Goal: Answer question/provide support: Share knowledge or assist other users

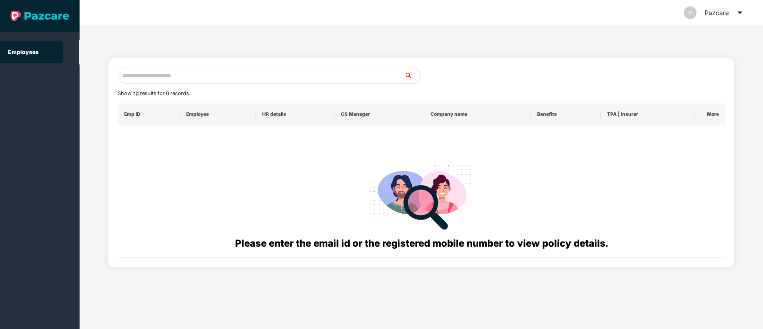
click at [128, 75] on input "text" at bounding box center [261, 76] width 287 height 16
paste input "**********"
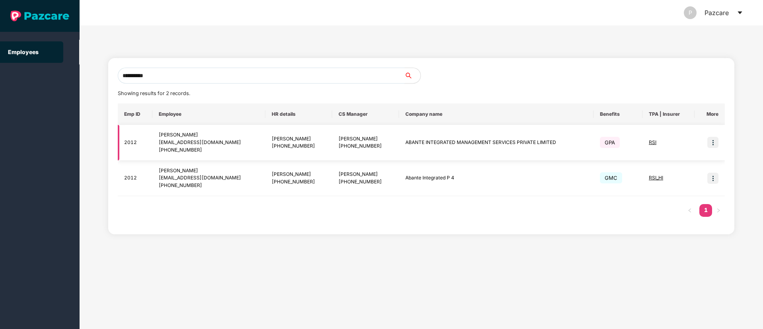
type input "**********"
click at [715, 144] on img at bounding box center [712, 142] width 11 height 11
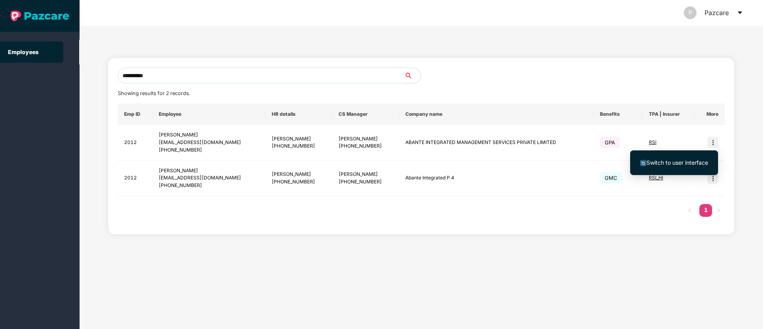
click at [678, 164] on span "Switch to user interface" at bounding box center [677, 162] width 62 height 7
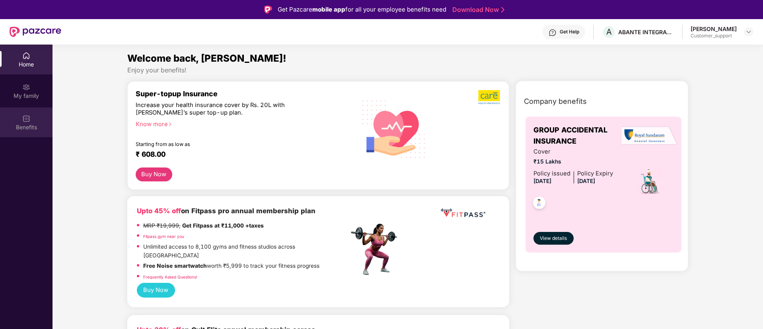
click at [23, 116] on img at bounding box center [26, 119] width 8 height 8
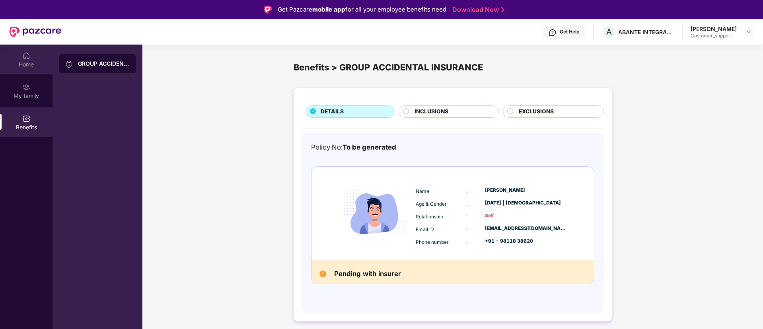
click at [25, 57] on img at bounding box center [26, 56] width 8 height 8
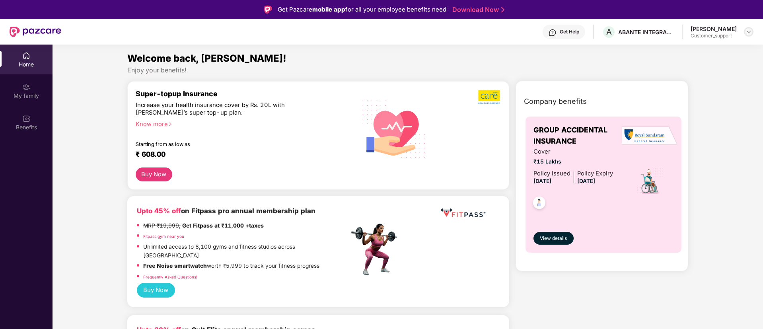
click at [746, 31] on img at bounding box center [748, 32] width 6 height 6
click at [694, 47] on div "Switch to support view" at bounding box center [711, 51] width 103 height 16
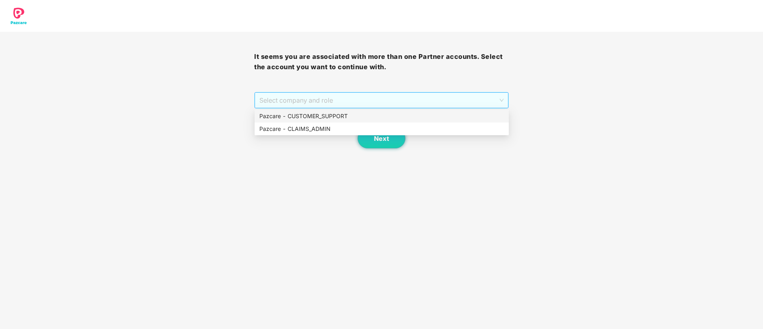
click at [399, 96] on span "Select company and role" at bounding box center [381, 100] width 244 height 15
click at [329, 115] on div "Pazcare - CUSTOMER_SUPPORT" at bounding box center [381, 116] width 245 height 9
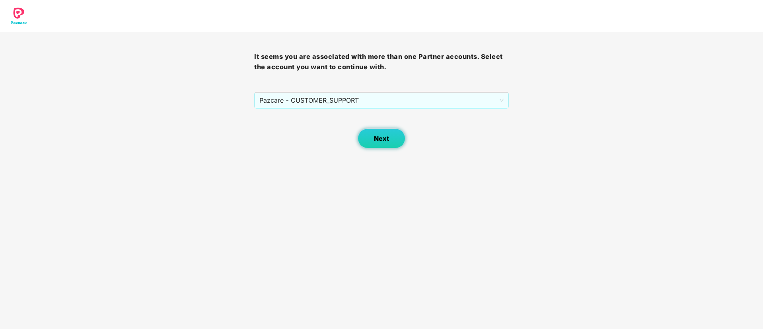
click at [390, 136] on button "Next" at bounding box center [382, 138] width 48 height 20
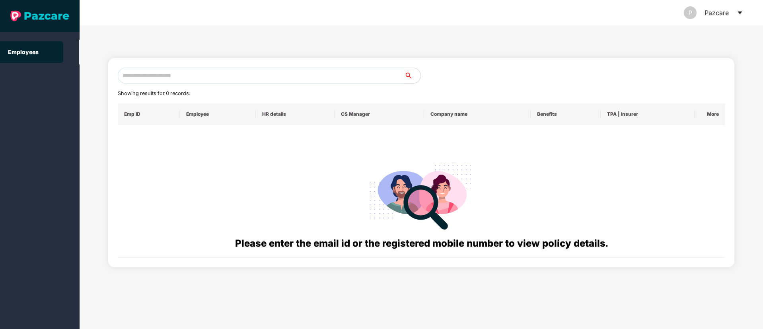
click at [184, 76] on input "text" at bounding box center [261, 76] width 287 height 16
paste input "**********"
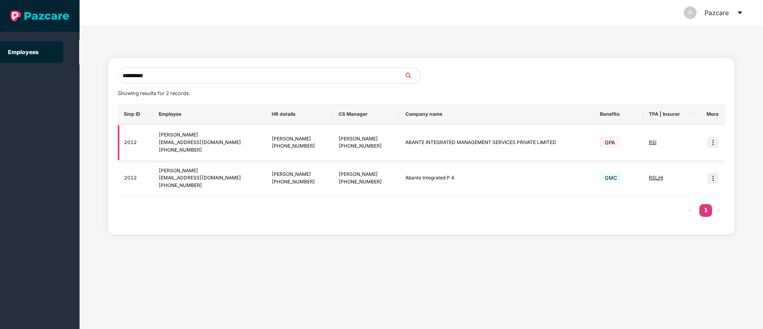
click at [650, 144] on span "RSI" at bounding box center [653, 142] width 8 height 6
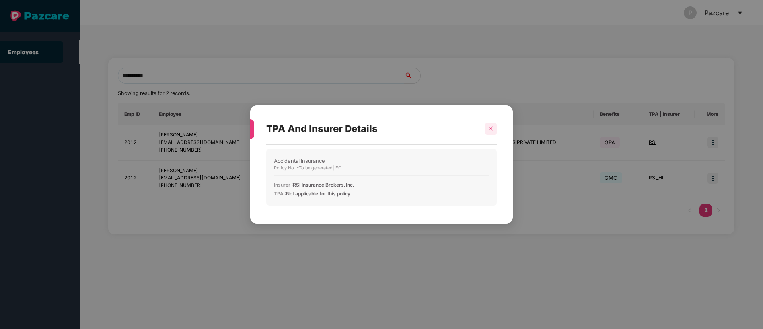
click at [493, 126] on icon "close" at bounding box center [491, 129] width 6 height 6
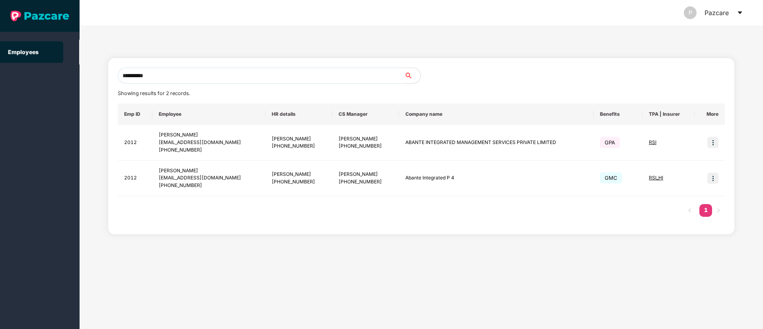
click at [173, 74] on input "**********" at bounding box center [261, 76] width 287 height 16
type input "*"
paste input "**********"
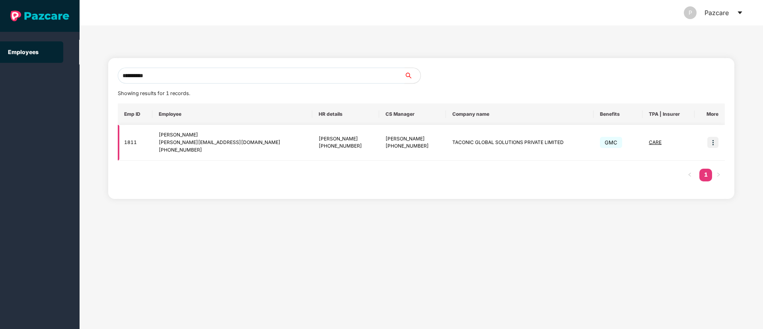
type input "**********"
click at [712, 143] on img at bounding box center [712, 142] width 11 height 11
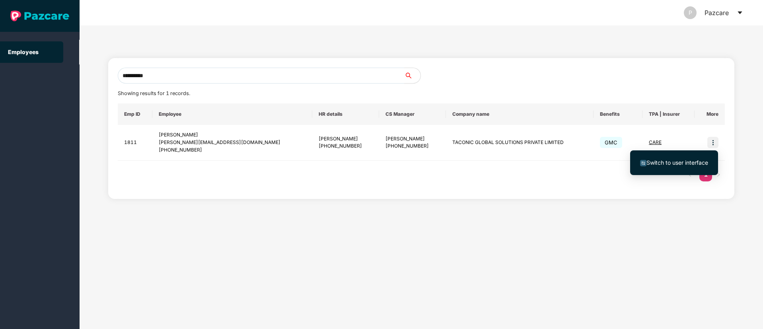
click at [673, 158] on span "Switch to user interface" at bounding box center [674, 162] width 68 height 9
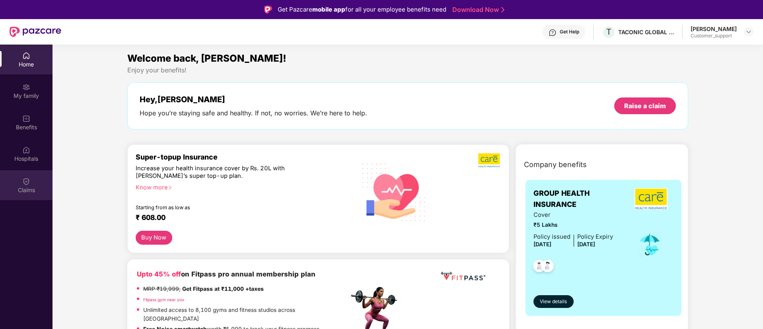
click at [27, 183] on img at bounding box center [26, 181] width 8 height 8
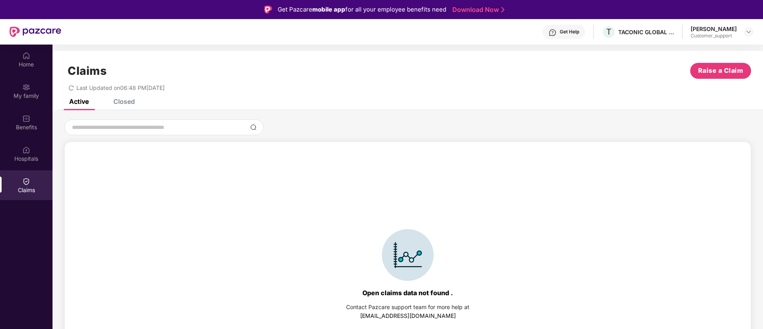
click at [124, 104] on div "Closed" at bounding box center [123, 101] width 21 height 8
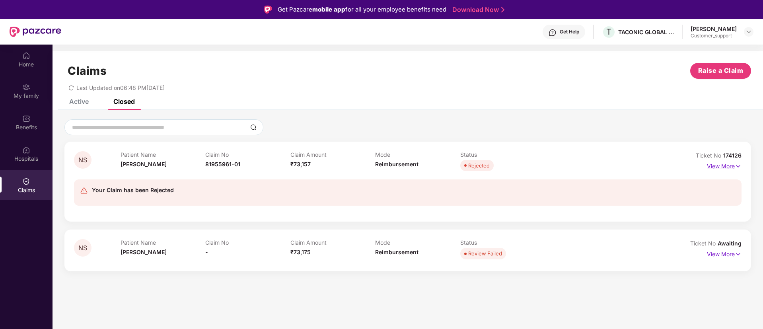
click at [739, 167] on img at bounding box center [738, 166] width 7 height 9
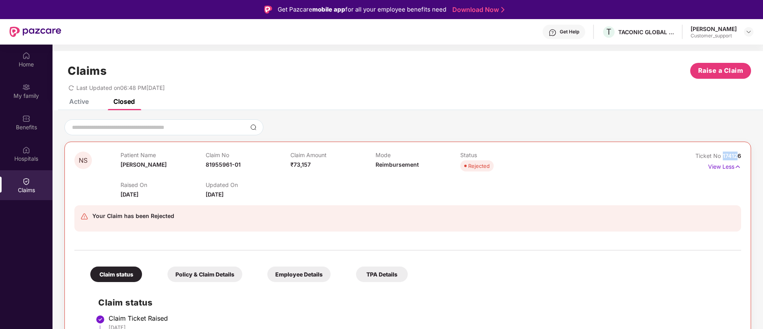
drag, startPoint x: 736, startPoint y: 152, endPoint x: 721, endPoint y: 154, distance: 15.2
click at [721, 154] on div "Ticket No 174126" at bounding box center [718, 156] width 46 height 9
click at [742, 156] on div "NS Patient Name [PERSON_NAME] Claim No 81955961-01 Claim Amount ₹73,157 Mode Re…" at bounding box center [407, 317] width 687 height 351
drag, startPoint x: 742, startPoint y: 156, endPoint x: 722, endPoint y: 158, distance: 20.4
click at [722, 158] on div "NS Patient Name [PERSON_NAME] Claim No 81955961-01 Claim Amount ₹73,157 Mode Re…" at bounding box center [407, 317] width 687 height 351
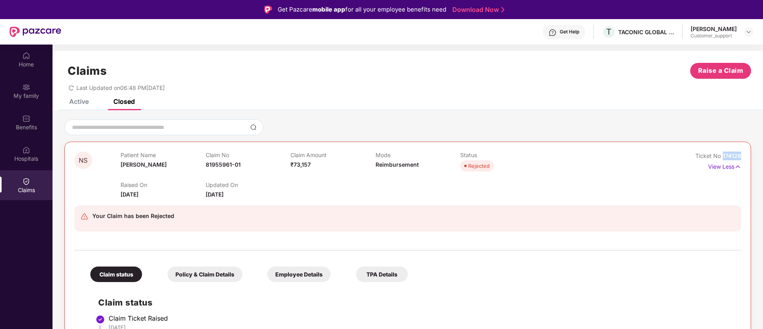
copy span "174126"
click at [80, 100] on div "Active" at bounding box center [78, 101] width 19 height 8
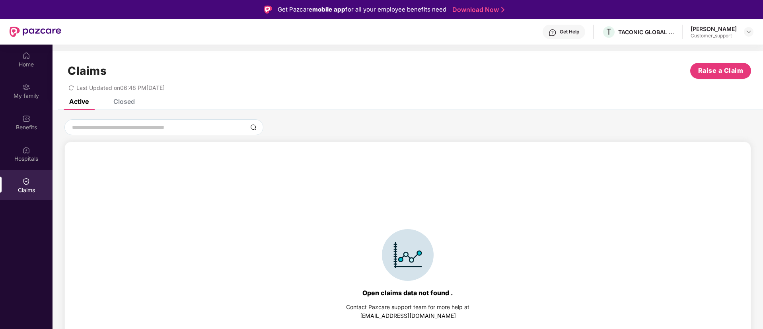
click at [119, 101] on div "Closed" at bounding box center [123, 101] width 21 height 8
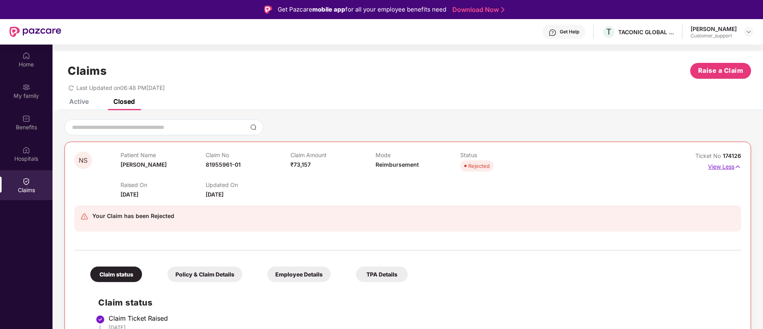
click at [738, 165] on img at bounding box center [737, 166] width 7 height 9
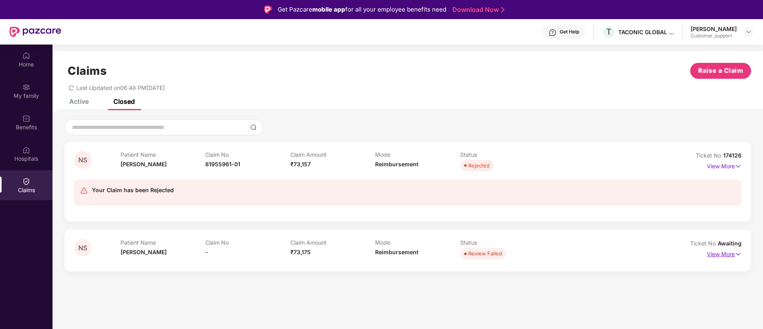
click at [739, 254] on img at bounding box center [738, 254] width 7 height 9
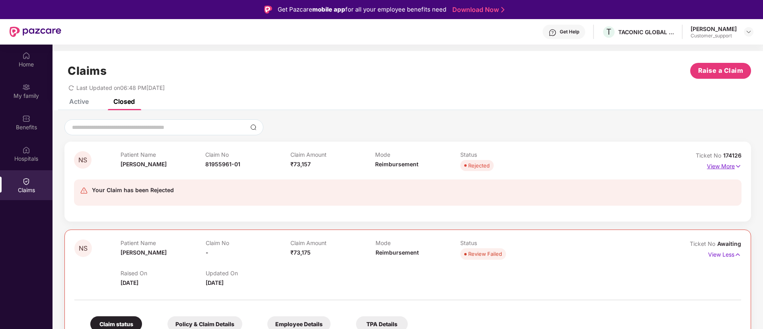
click at [735, 165] on img at bounding box center [738, 166] width 7 height 9
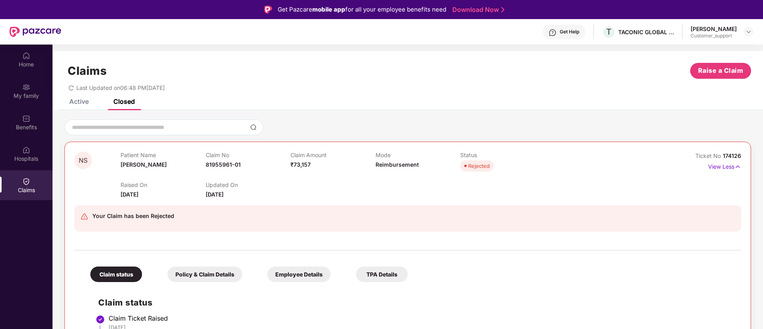
click at [744, 26] on div "[PERSON_NAME] Customer_support" at bounding box center [722, 32] width 63 height 14
click at [750, 35] on img at bounding box center [748, 32] width 6 height 6
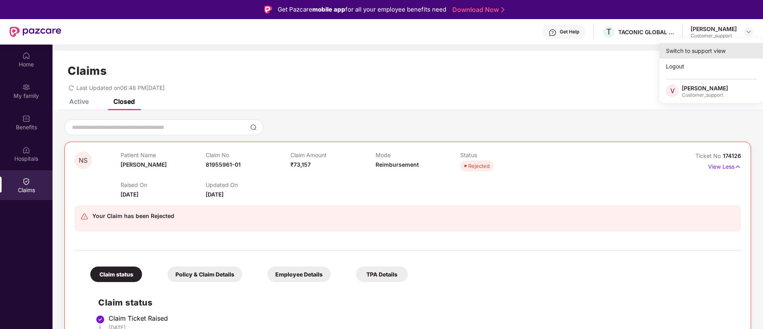
click at [690, 50] on div "Switch to support view" at bounding box center [711, 51] width 103 height 16
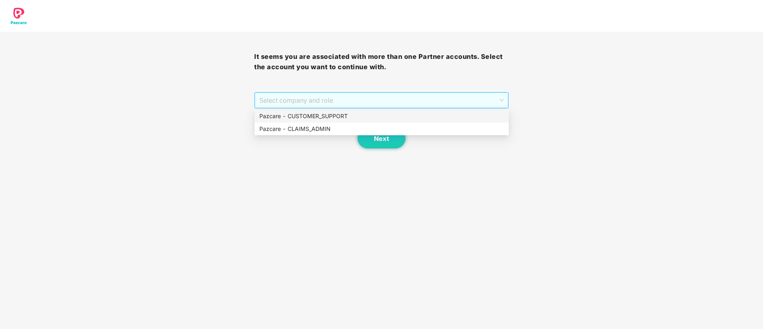
click at [360, 98] on span "Select company and role" at bounding box center [381, 100] width 244 height 15
click at [338, 113] on div "Pazcare - CUSTOMER_SUPPORT" at bounding box center [381, 116] width 245 height 9
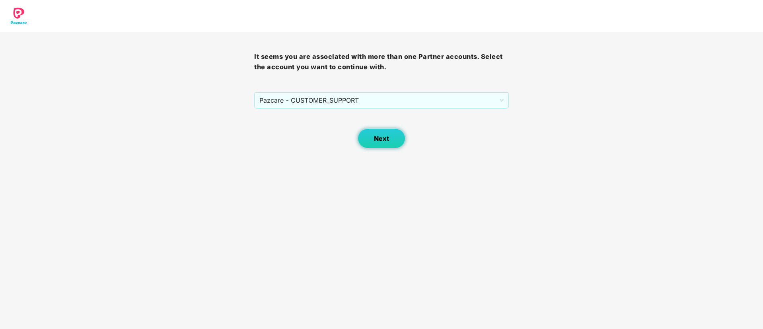
click at [383, 133] on button "Next" at bounding box center [382, 138] width 48 height 20
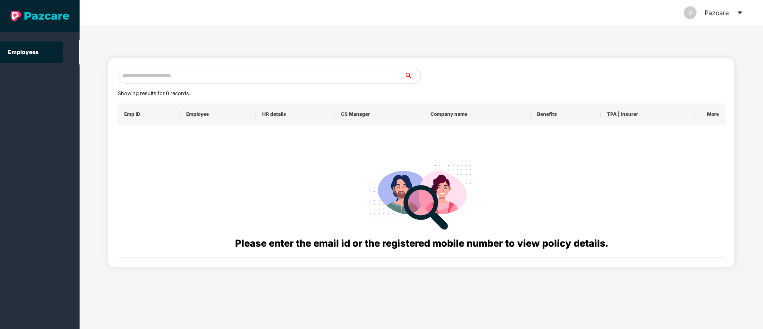
click at [133, 72] on input "text" at bounding box center [261, 76] width 287 height 16
paste input "**********"
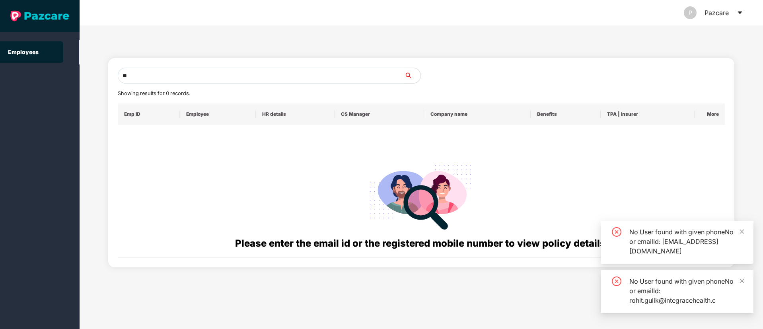
type input "*"
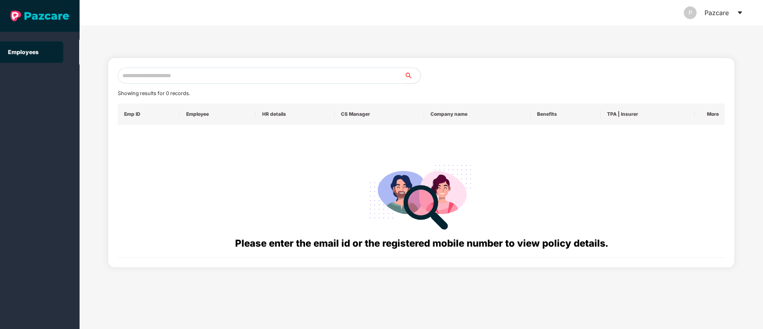
click at [160, 74] on input "text" at bounding box center [261, 76] width 287 height 16
paste input "**********"
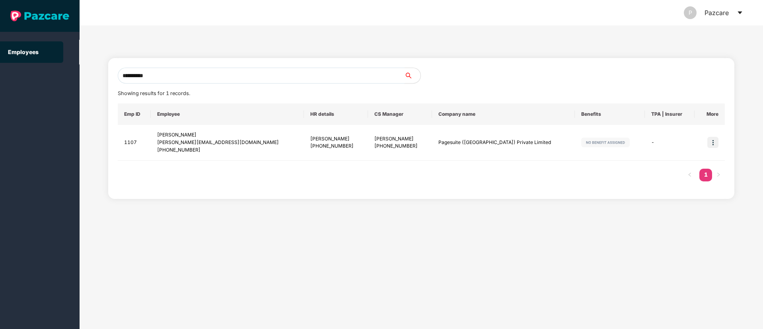
click at [167, 78] on input "**********" at bounding box center [261, 76] width 287 height 16
type input "*"
paste input "**********"
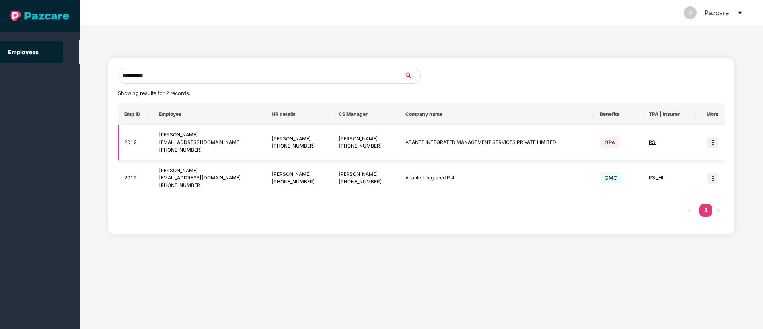
type input "**********"
click at [712, 144] on img at bounding box center [712, 142] width 11 height 11
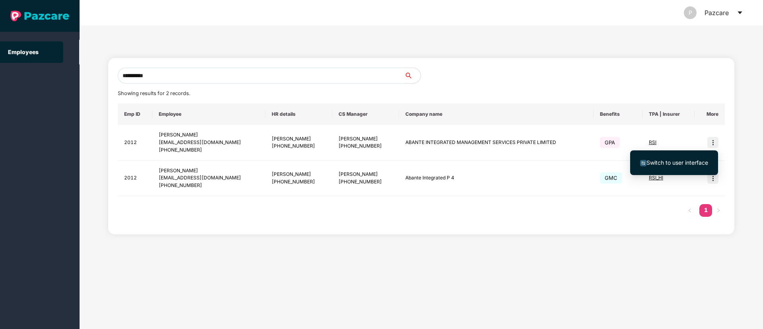
click at [681, 162] on span "Switch to user interface" at bounding box center [677, 162] width 62 height 7
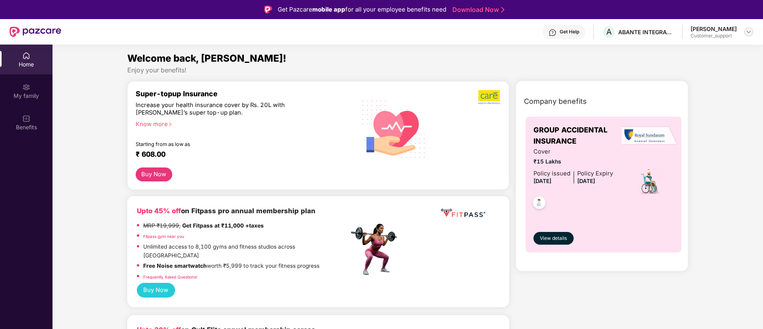
click at [746, 33] on img at bounding box center [748, 32] width 6 height 6
click at [692, 51] on div "Switch to support view" at bounding box center [711, 51] width 103 height 16
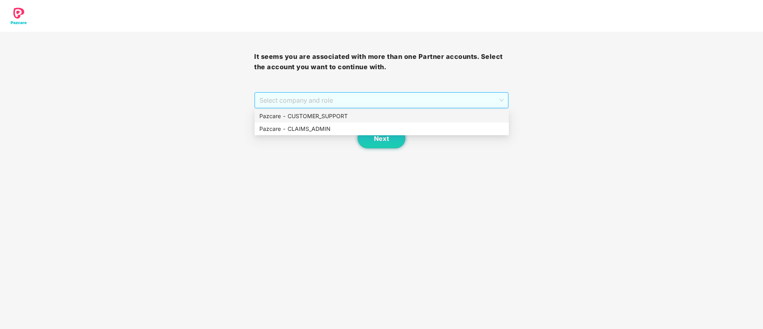
click at [386, 96] on span "Select company and role" at bounding box center [381, 100] width 244 height 15
click at [325, 115] on div "Pazcare - CUSTOMER_SUPPORT" at bounding box center [381, 116] width 245 height 9
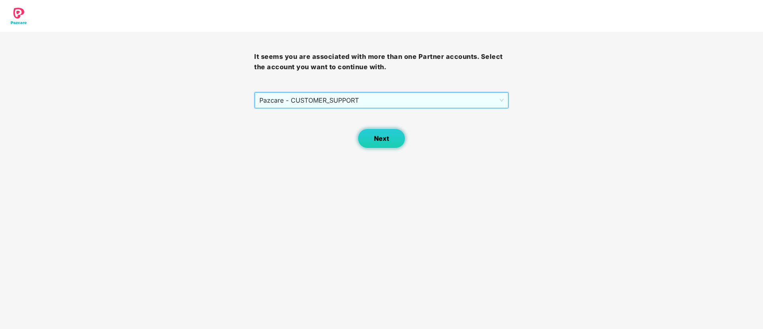
click at [371, 136] on button "Next" at bounding box center [382, 138] width 48 height 20
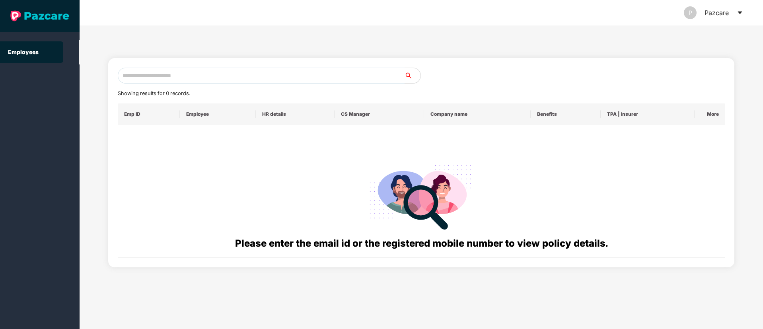
click at [127, 82] on input "text" at bounding box center [261, 76] width 287 height 16
paste input "**********"
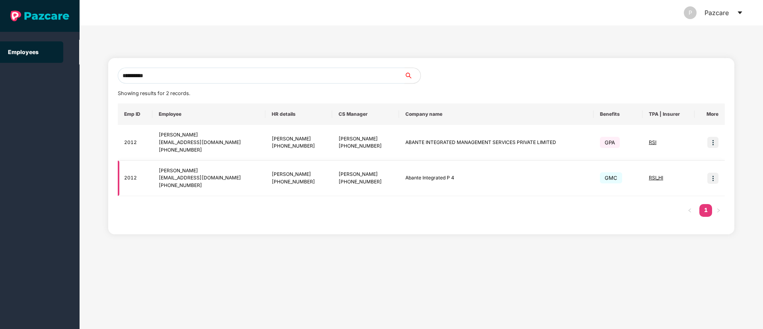
type input "**********"
click at [713, 181] on img at bounding box center [712, 178] width 11 height 11
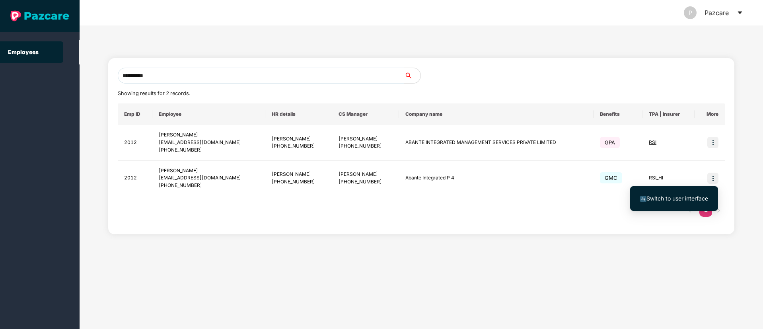
click at [673, 197] on span "Switch to user interface" at bounding box center [677, 198] width 62 height 7
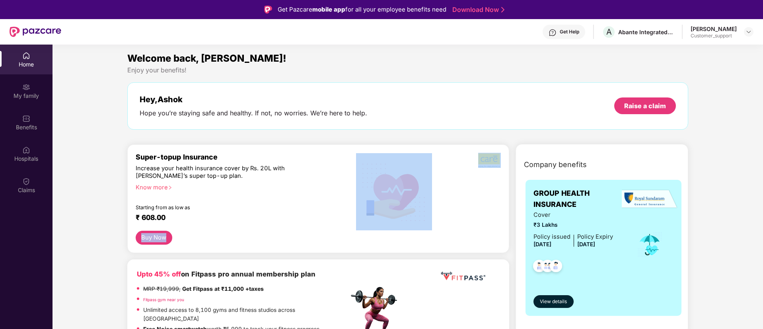
drag, startPoint x: 373, startPoint y: 231, endPoint x: 436, endPoint y: 220, distance: 63.8
click at [436, 220] on div "Super-topup Insurance Increase your health insurance cover by Rs. 20L with [PER…" at bounding box center [318, 199] width 365 height 92
click at [436, 220] on div at bounding box center [393, 191] width 91 height 77
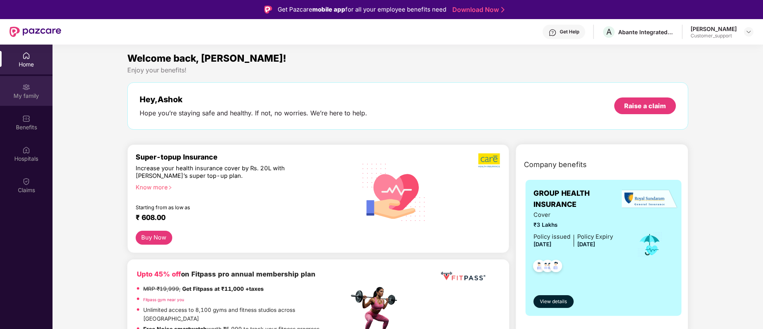
click at [26, 94] on div "My family" at bounding box center [26, 96] width 53 height 8
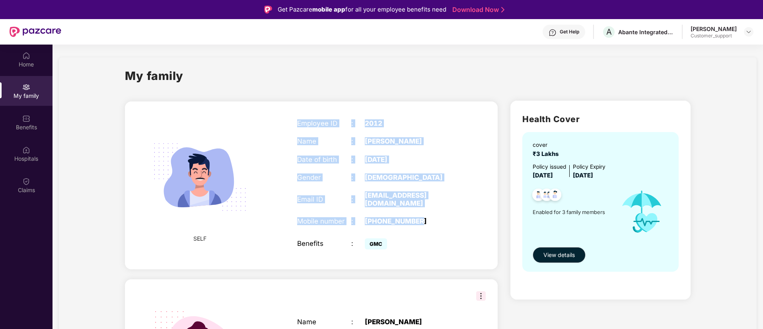
drag, startPoint x: 295, startPoint y: 118, endPoint x: 428, endPoint y: 214, distance: 163.6
click at [428, 214] on div "Employee ID : 2012 Name : [PERSON_NAME] Date of birth : [DEMOGRAPHIC_DATA] Gend…" at bounding box center [378, 185] width 179 height 152
copy div "Employee ID : 2012 Name : [PERSON_NAME] Date of birth : [DEMOGRAPHIC_DATA] Gend…"
click at [746, 34] on img at bounding box center [748, 32] width 6 height 6
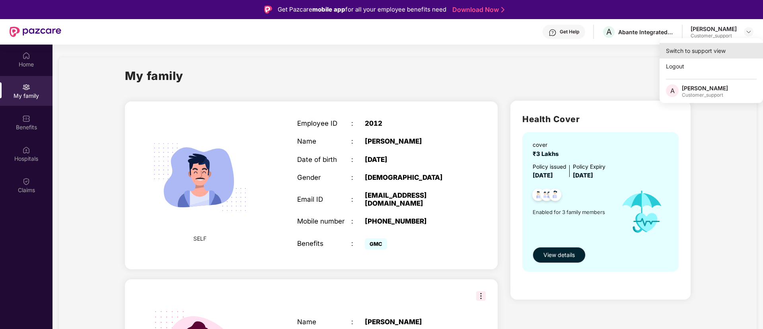
click at [708, 45] on div "Switch to support view" at bounding box center [711, 51] width 103 height 16
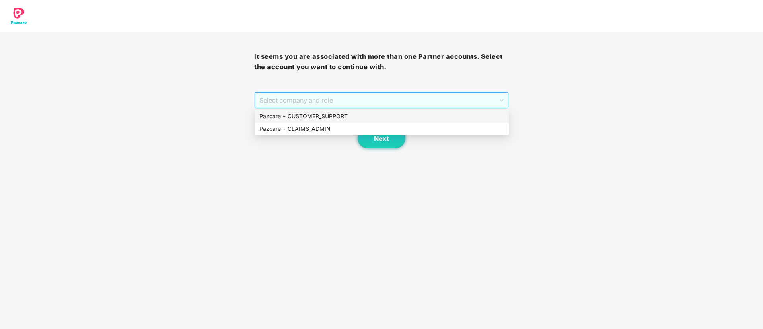
click at [333, 94] on span "Select company and role" at bounding box center [381, 100] width 244 height 15
click at [332, 111] on div "Pazcare - CUSTOMER_SUPPORT" at bounding box center [382, 116] width 254 height 13
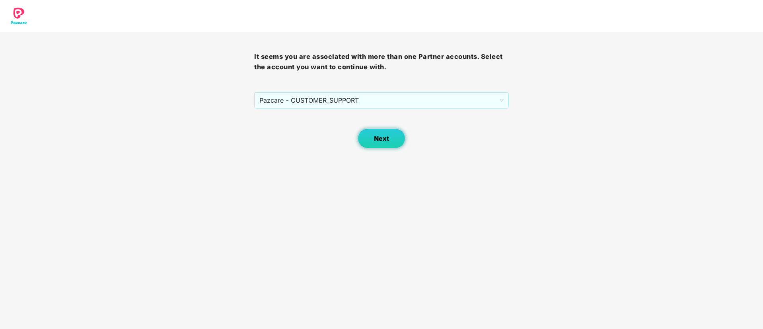
click at [374, 135] on span "Next" at bounding box center [381, 139] width 15 height 8
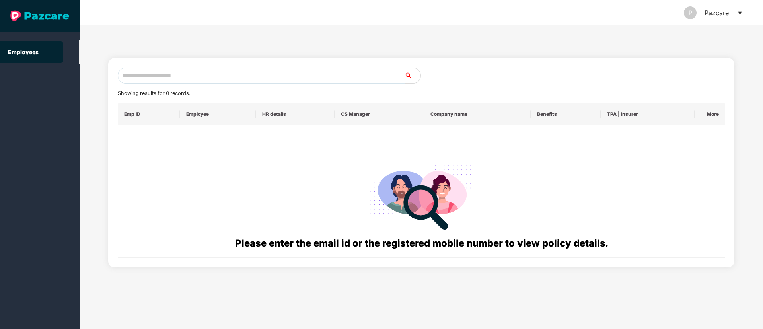
click at [145, 74] on input "text" at bounding box center [261, 76] width 287 height 16
paste input "**********"
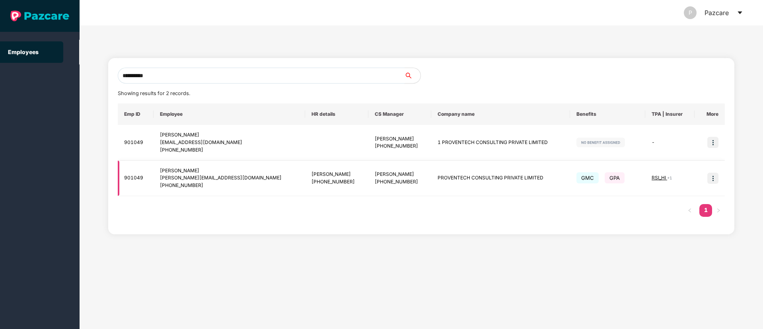
type input "**********"
click at [711, 180] on img at bounding box center [712, 178] width 11 height 11
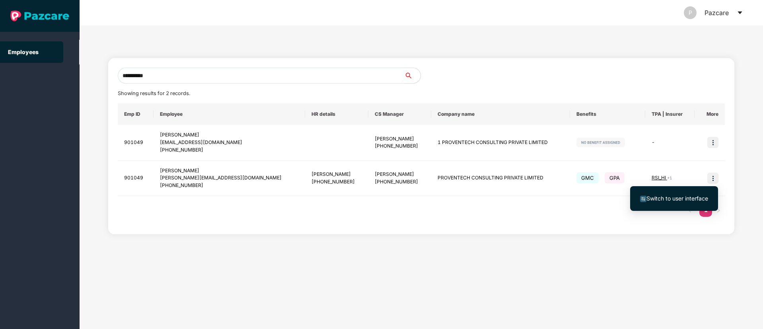
click at [679, 194] on span "Switch to user interface" at bounding box center [674, 198] width 68 height 9
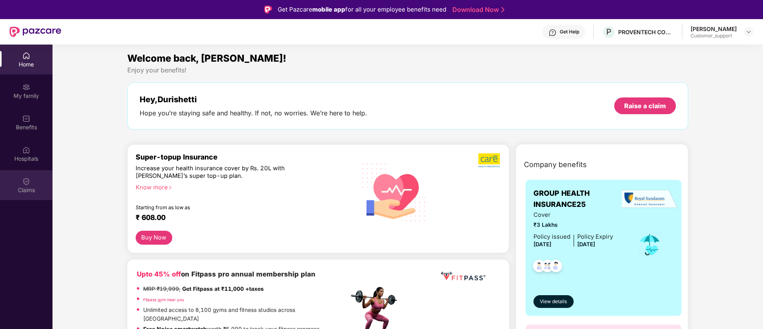
click at [28, 182] on img at bounding box center [26, 181] width 8 height 8
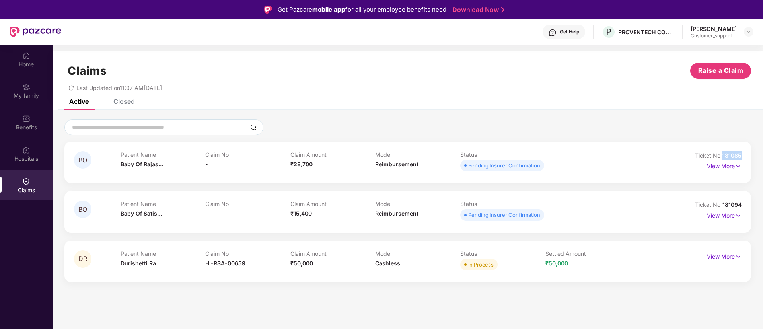
drag, startPoint x: 743, startPoint y: 155, endPoint x: 720, endPoint y: 154, distance: 22.7
click at [720, 154] on div "BO Patient Name Baby Of Rajas... Claim No - Claim Amount ₹28,700 Mode Reimburse…" at bounding box center [407, 162] width 687 height 41
copy span "181085"
click at [29, 98] on div "My family" at bounding box center [26, 96] width 53 height 8
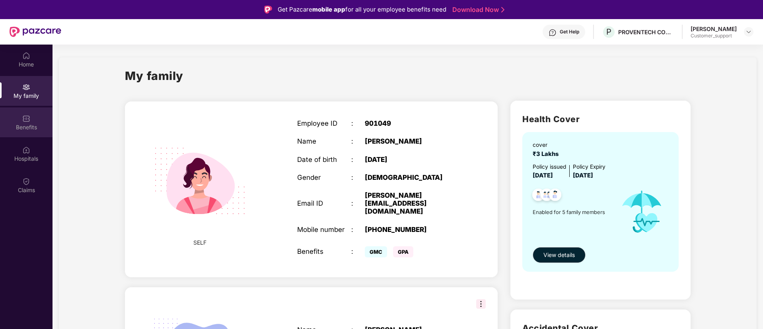
click at [30, 121] on div "Benefits" at bounding box center [26, 122] width 53 height 30
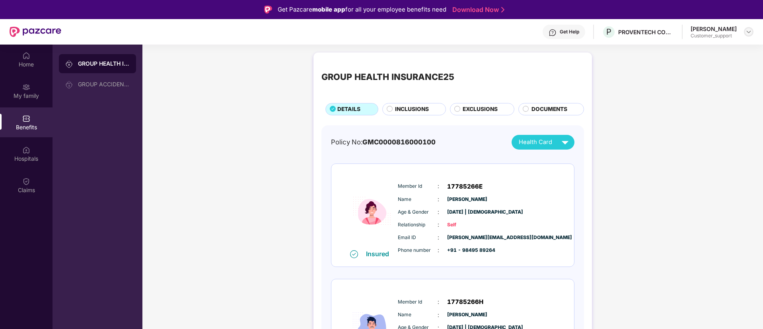
click at [749, 34] on img at bounding box center [748, 32] width 6 height 6
click at [708, 47] on div "Switch to support view" at bounding box center [711, 51] width 103 height 16
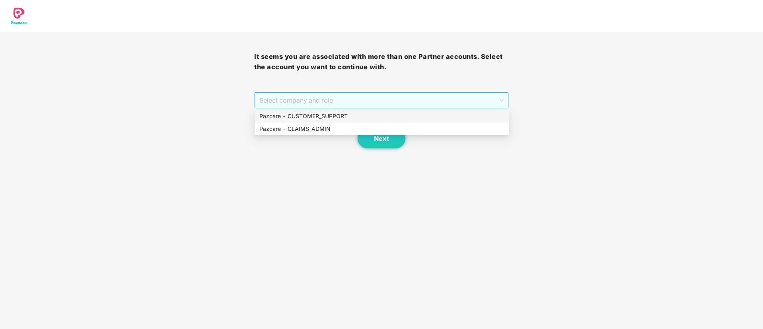
click at [418, 101] on span "Select company and role" at bounding box center [381, 100] width 244 height 15
click at [367, 117] on div "Pazcare - CUSTOMER_SUPPORT" at bounding box center [381, 116] width 245 height 9
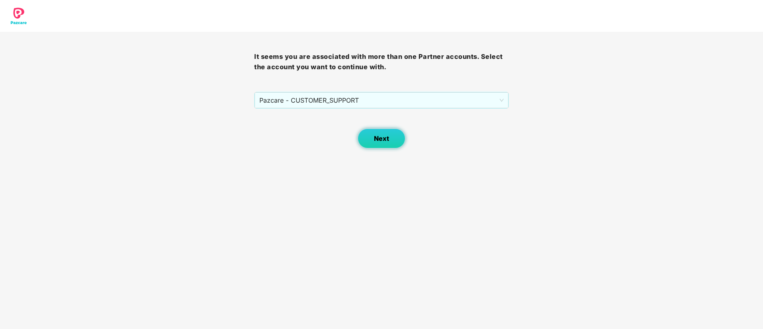
click at [379, 135] on span "Next" at bounding box center [381, 139] width 15 height 8
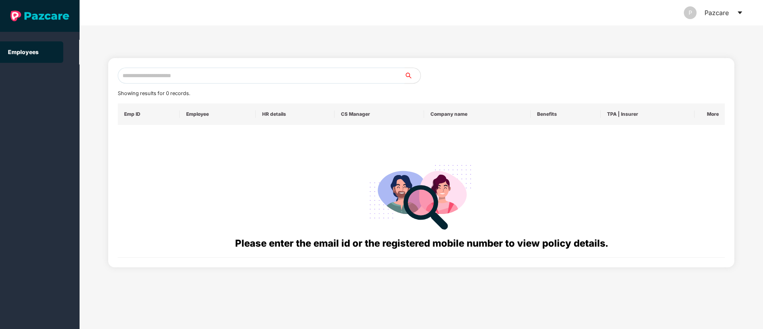
click at [143, 73] on input "text" at bounding box center [261, 76] width 287 height 16
paste input "**********"
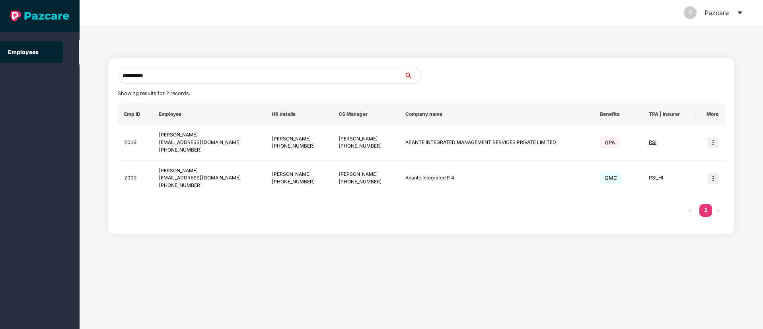
click at [164, 75] on input "**********" at bounding box center [261, 76] width 287 height 16
type input "*"
paste input "**********"
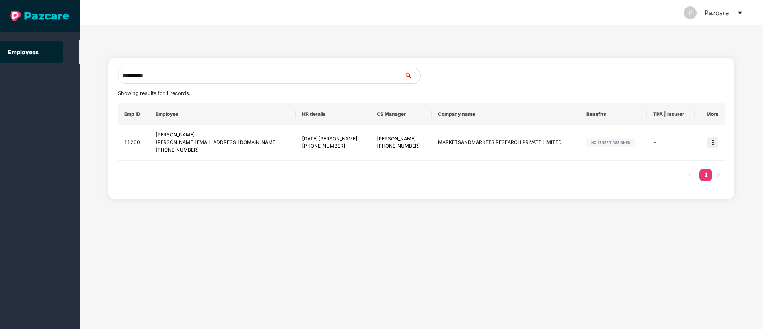
type input "**********"
